Goal: Information Seeking & Learning: Learn about a topic

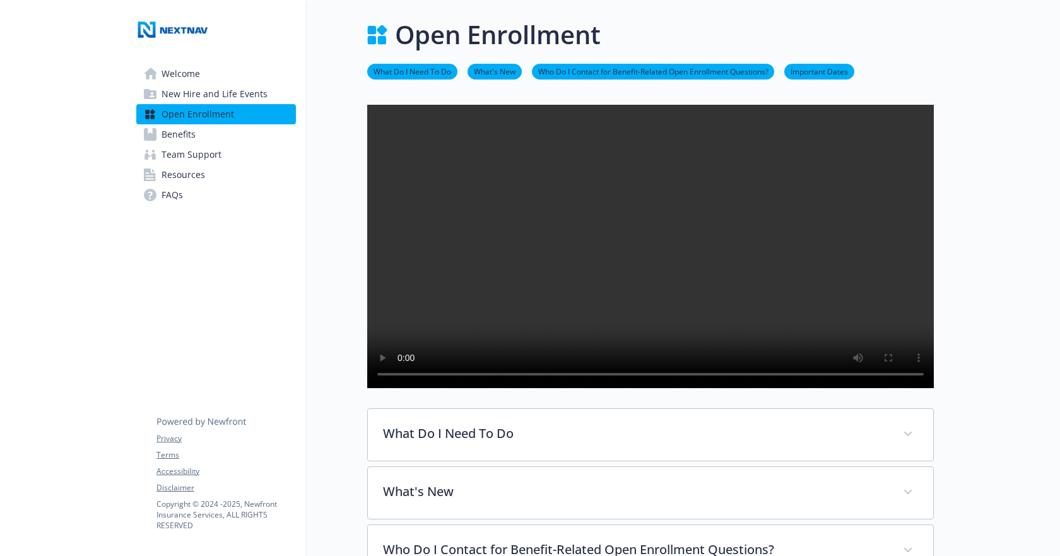
scroll to position [137, 0]
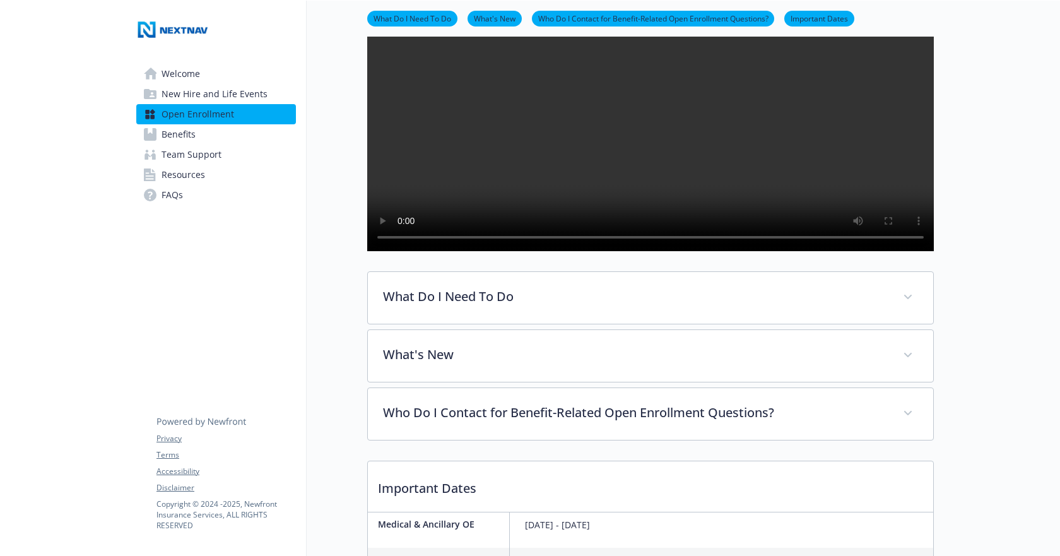
click at [189, 134] on span "Benefits" at bounding box center [179, 134] width 34 height 20
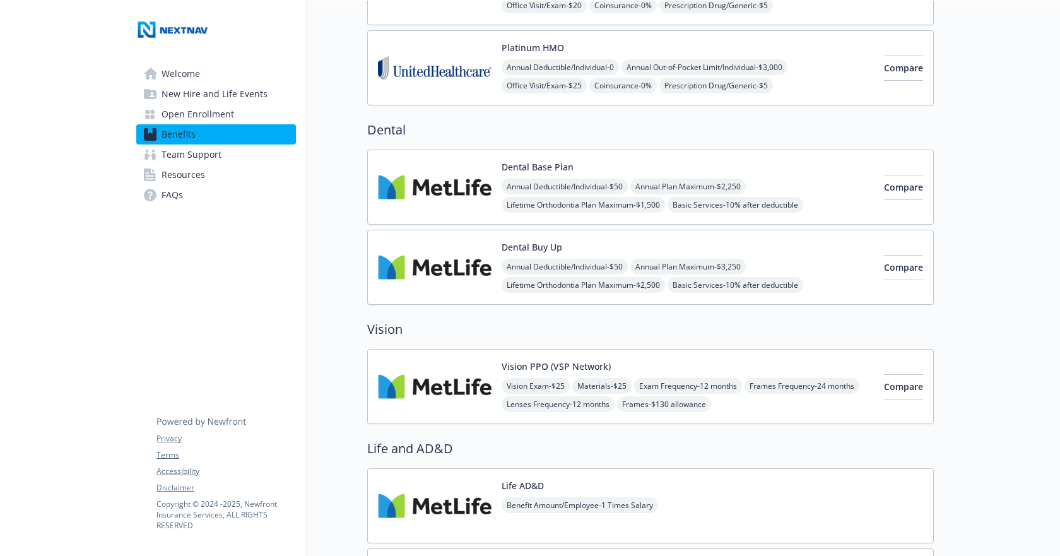
scroll to position [452, 0]
